Goal: Complete application form

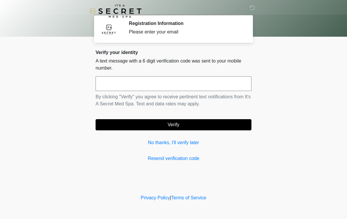
click at [226, 86] on input "text" at bounding box center [174, 83] width 156 height 15
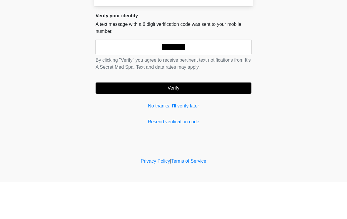
type input "******"
click at [226, 119] on button "Verify" at bounding box center [174, 124] width 156 height 11
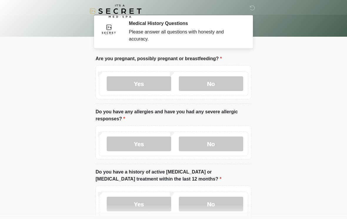
click at [222, 83] on label "No" at bounding box center [211, 83] width 64 height 15
click at [234, 143] on label "No" at bounding box center [211, 144] width 64 height 15
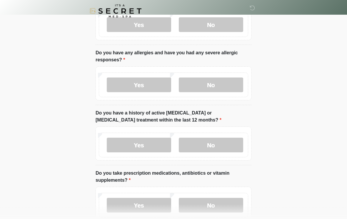
scroll to position [72, 0]
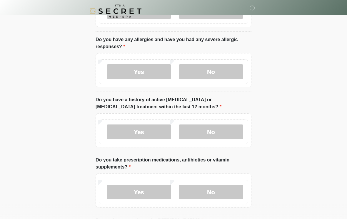
click at [223, 131] on label "No" at bounding box center [211, 132] width 64 height 15
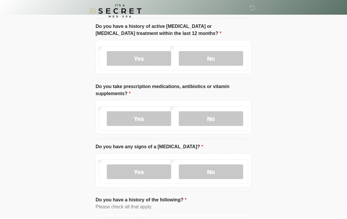
scroll to position [147, 0]
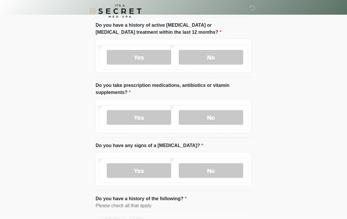
click at [223, 118] on label "No" at bounding box center [211, 117] width 64 height 15
click at [230, 169] on label "No" at bounding box center [211, 170] width 64 height 15
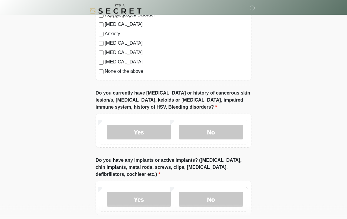
scroll to position [398, 0]
click at [153, 133] on label "Yes" at bounding box center [139, 132] width 64 height 15
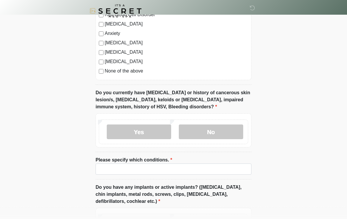
scroll to position [399, 0]
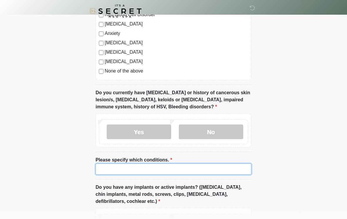
click at [193, 168] on input "Please specify which conditions." at bounding box center [174, 169] width 156 height 11
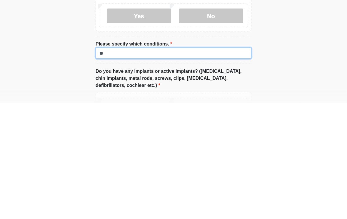
type input "*"
type input "**********"
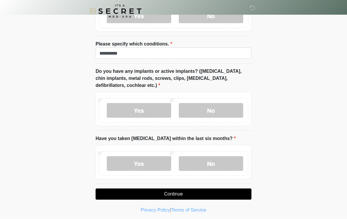
click at [225, 111] on label "No" at bounding box center [211, 110] width 64 height 15
click at [228, 164] on label "No" at bounding box center [211, 163] width 64 height 15
click at [234, 193] on button "Continue" at bounding box center [174, 194] width 156 height 11
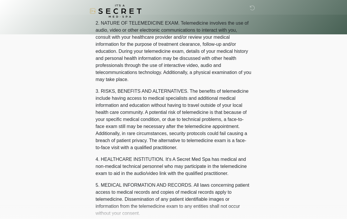
scroll to position [0, 0]
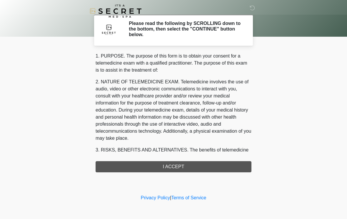
click at [239, 168] on div "1. PURPOSE. The purpose of this form is to obtain your consent for a telemedici…" at bounding box center [174, 113] width 156 height 120
click at [229, 171] on div "1. PURPOSE. The purpose of this form is to obtain your consent for a telemedici…" at bounding box center [174, 113] width 156 height 120
click at [236, 162] on div "1. PURPOSE. The purpose of this form is to obtain your consent for a telemedici…" at bounding box center [174, 113] width 156 height 120
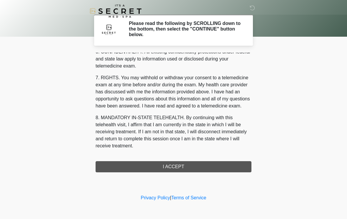
click at [177, 168] on div "1. PURPOSE. The purpose of this form is to obtain your consent for a telemedici…" at bounding box center [174, 113] width 156 height 120
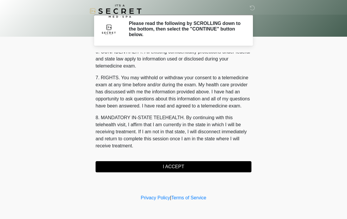
click at [198, 167] on button "I ACCEPT" at bounding box center [174, 166] width 156 height 11
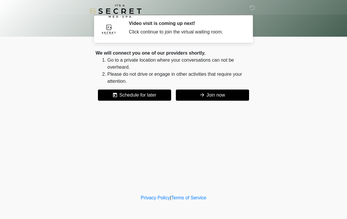
click at [218, 99] on button "Join now" at bounding box center [212, 95] width 73 height 11
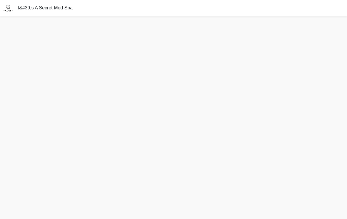
scroll to position [11, 0]
